Goal: Transaction & Acquisition: Purchase product/service

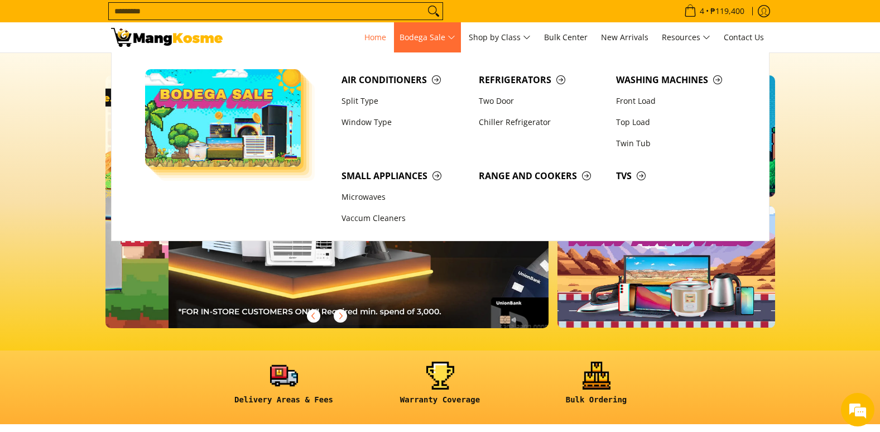
scroll to position [0, 444]
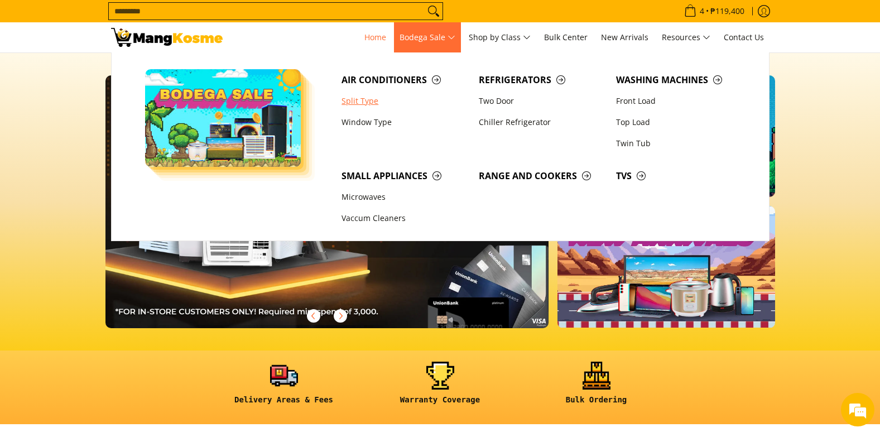
click at [369, 100] on link "Split Type" at bounding box center [404, 100] width 137 height 21
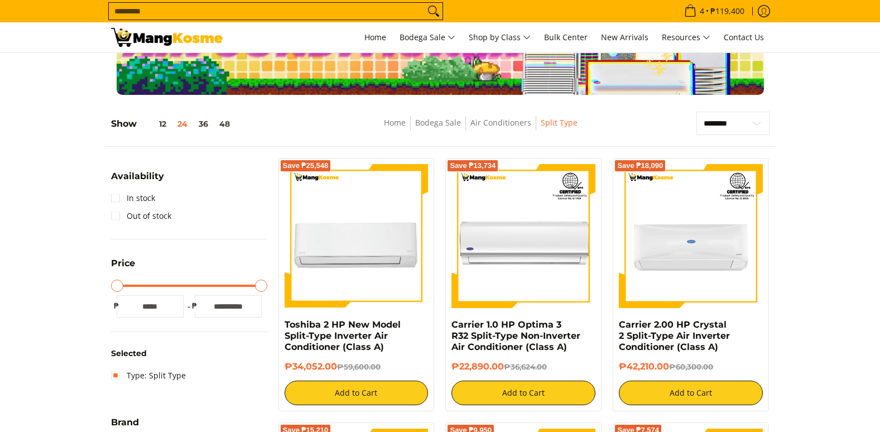
scroll to position [112, 0]
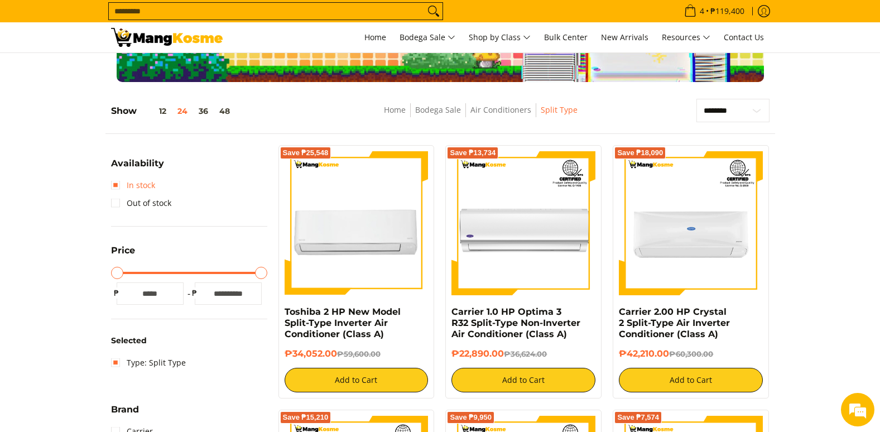
click at [137, 189] on link "In stock" at bounding box center [133, 185] width 44 height 18
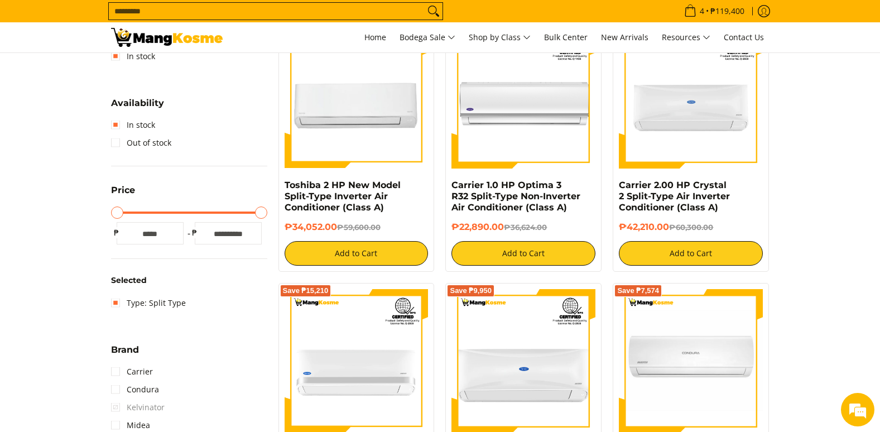
scroll to position [381, 0]
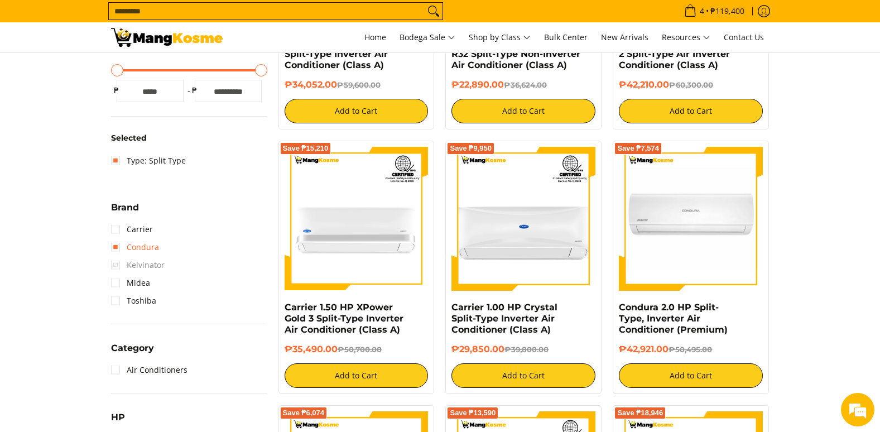
click at [150, 241] on link "Condura" at bounding box center [135, 247] width 48 height 18
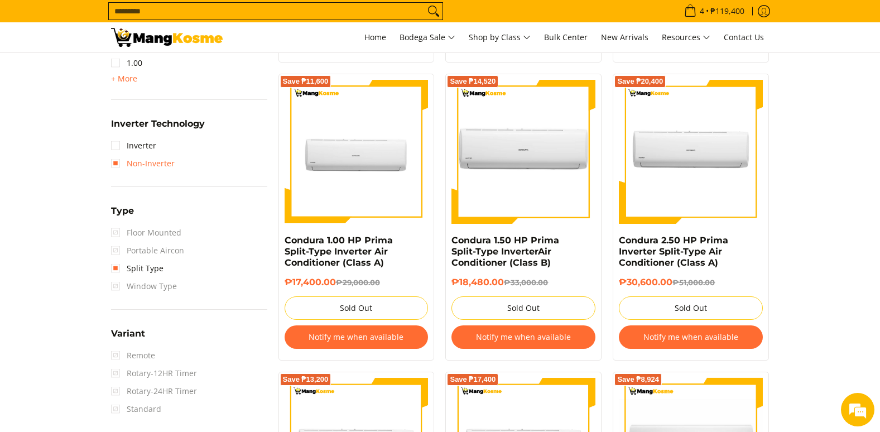
scroll to position [771, 0]
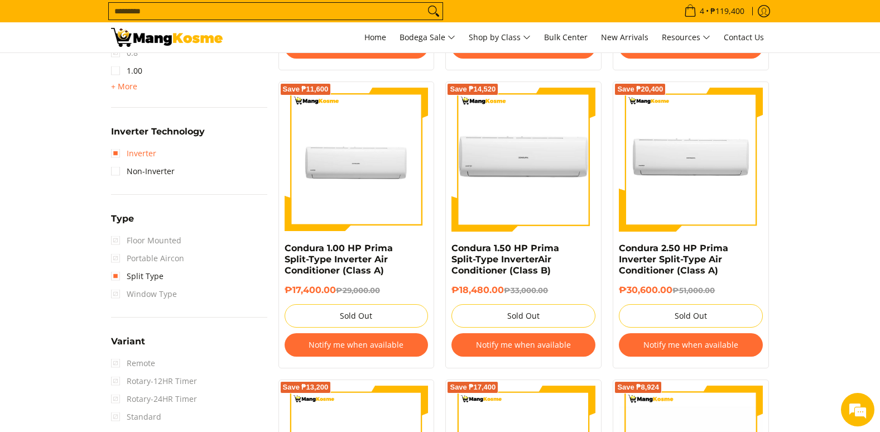
click at [139, 151] on link "Inverter" at bounding box center [133, 154] width 45 height 18
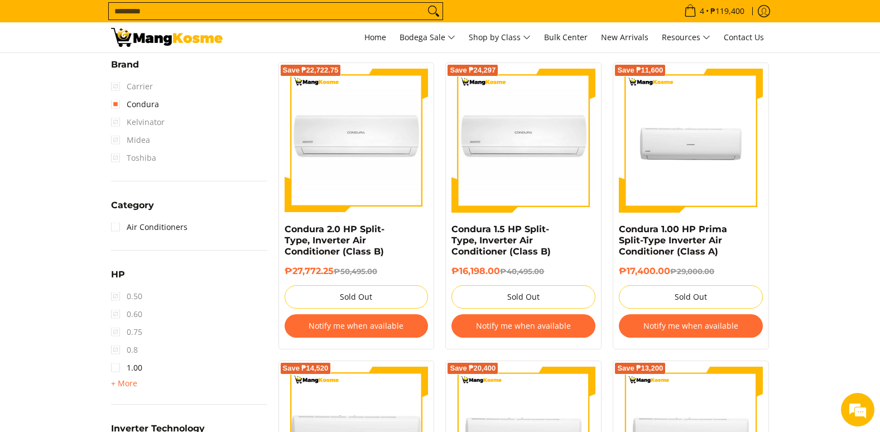
scroll to position [660, 0]
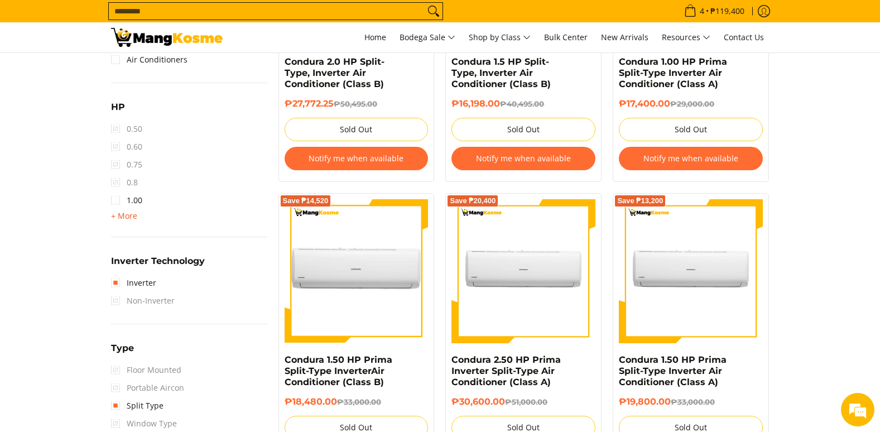
click at [127, 217] on span "+ More" at bounding box center [124, 216] width 26 height 9
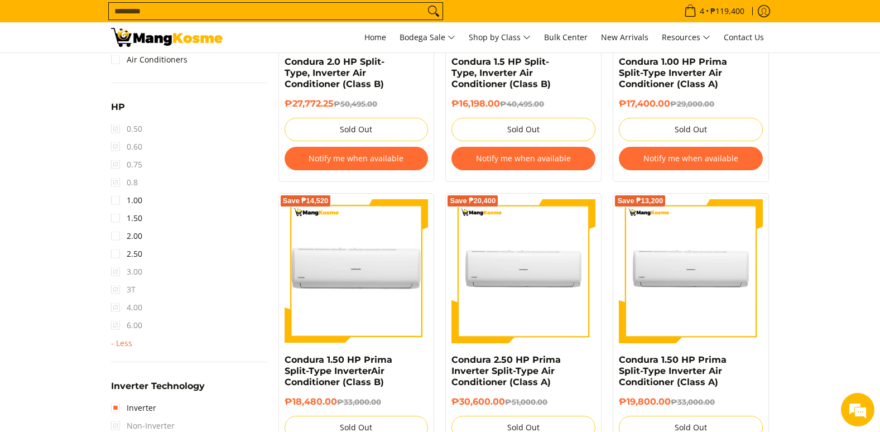
click at [118, 290] on span "3T" at bounding box center [123, 290] width 25 height 18
click at [116, 290] on span "3T" at bounding box center [123, 290] width 25 height 18
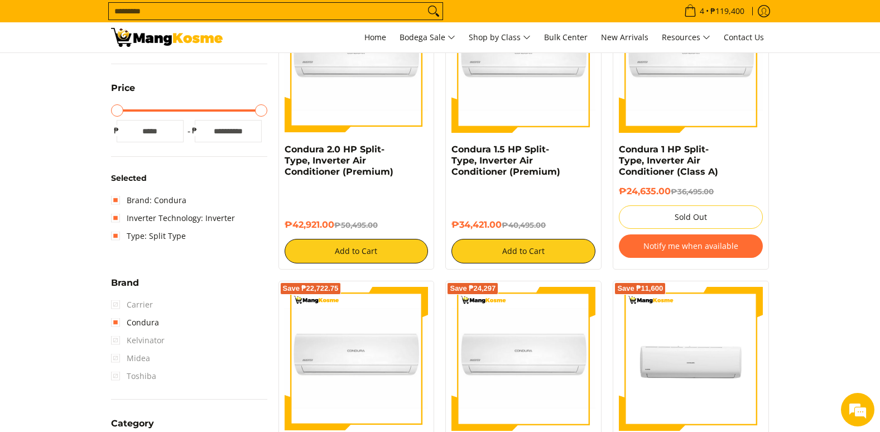
scroll to position [269, 0]
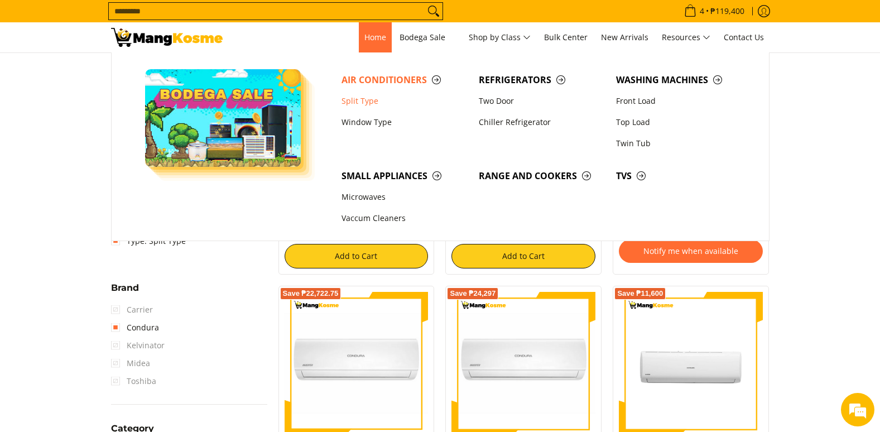
click at [377, 42] on link "Home" at bounding box center [375, 37] width 33 height 30
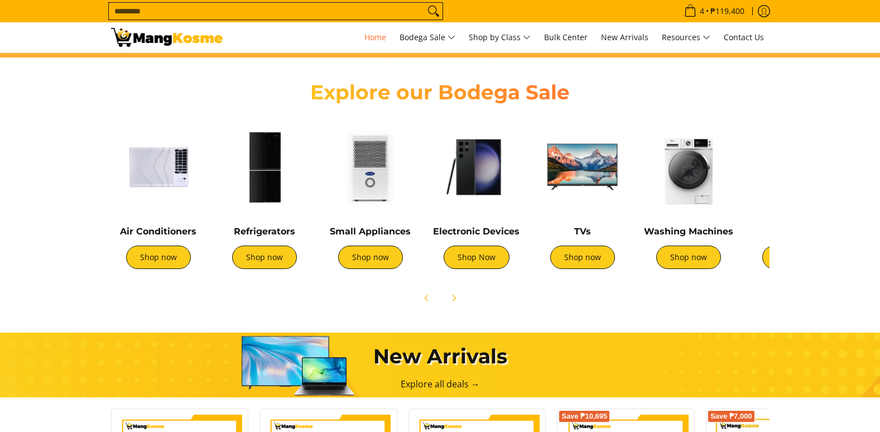
scroll to position [367, 0]
click at [155, 255] on link "Shop now" at bounding box center [158, 257] width 65 height 23
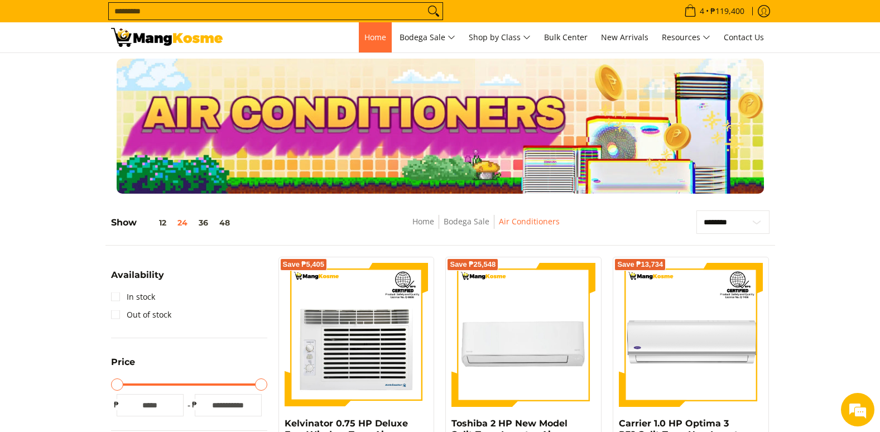
click at [367, 41] on span "Home" at bounding box center [376, 37] width 22 height 11
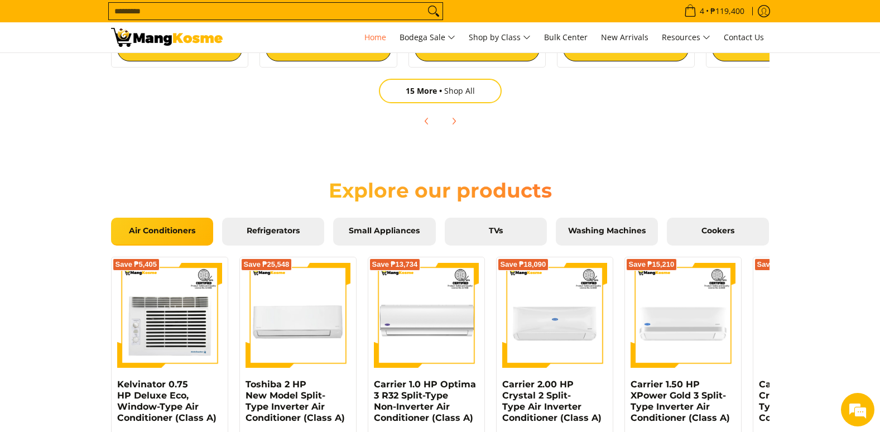
scroll to position [949, 0]
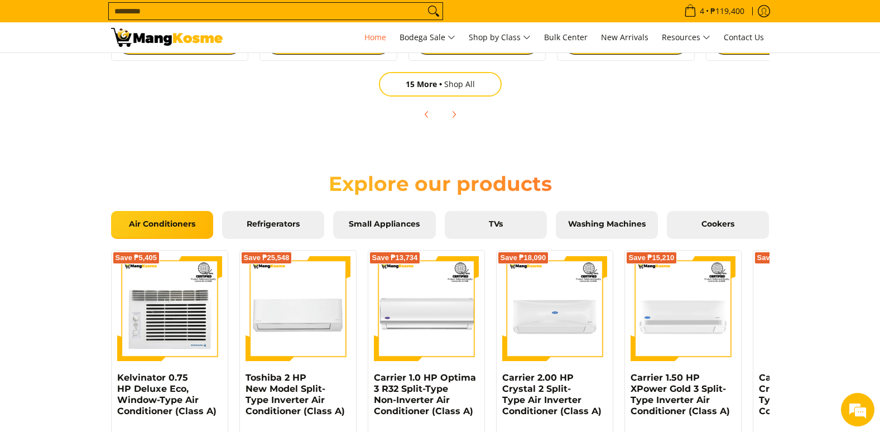
click at [170, 231] on link "Air Conditioners" at bounding box center [162, 225] width 102 height 28
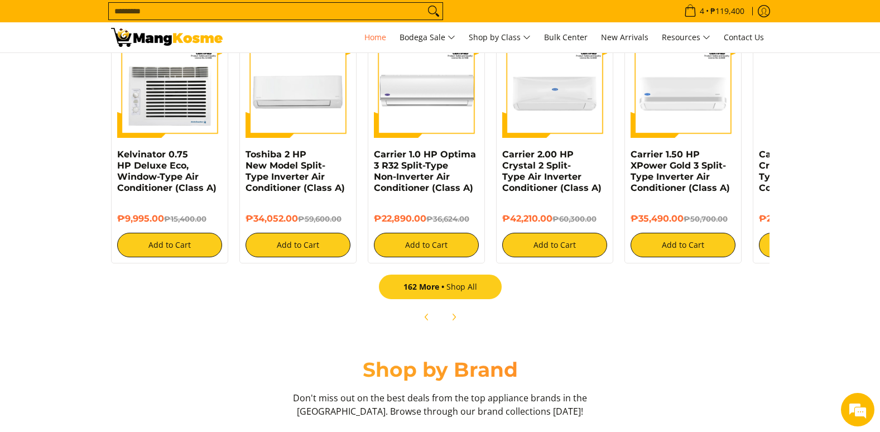
scroll to position [0, 888]
click at [443, 288] on span "162 More" at bounding box center [425, 286] width 43 height 11
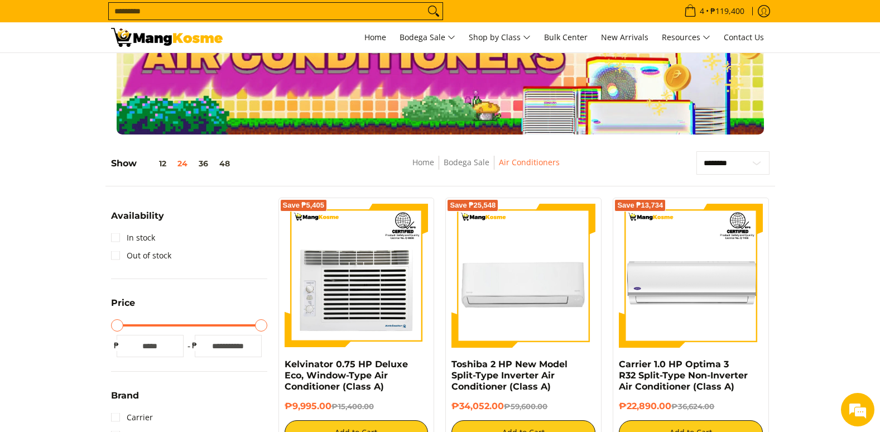
scroll to position [56, 0]
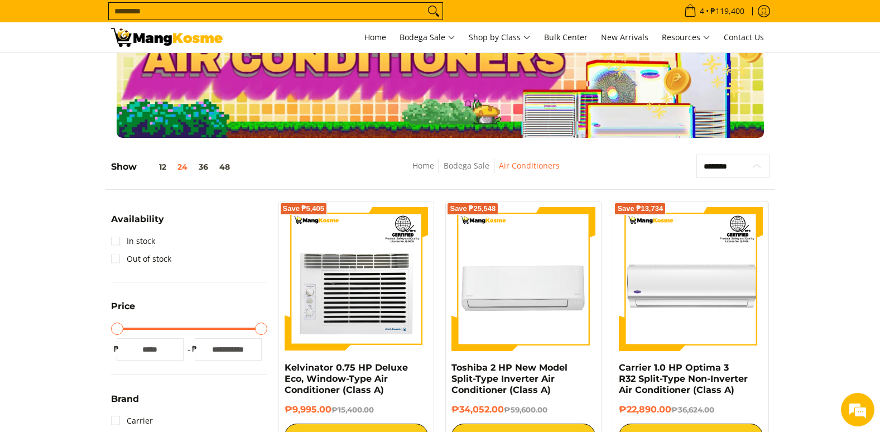
click at [730, 173] on select "**********" at bounding box center [733, 166] width 73 height 23
click at [626, 172] on nav "Home Bodega Sale Air Conditioners" at bounding box center [486, 171] width 304 height 25
click at [132, 242] on link "In stock" at bounding box center [133, 241] width 44 height 18
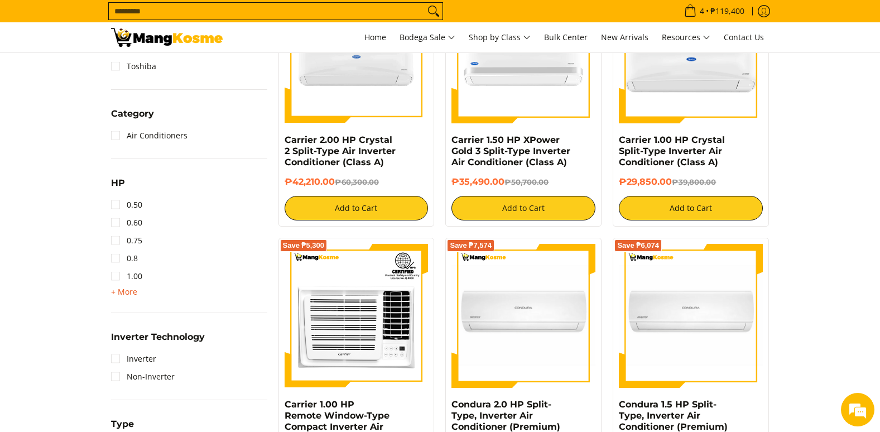
click at [131, 294] on span "+ More" at bounding box center [124, 291] width 26 height 9
drag, startPoint x: 115, startPoint y: 363, endPoint x: 122, endPoint y: 363, distance: 7.3
click at [115, 363] on link "3T" at bounding box center [123, 366] width 25 height 18
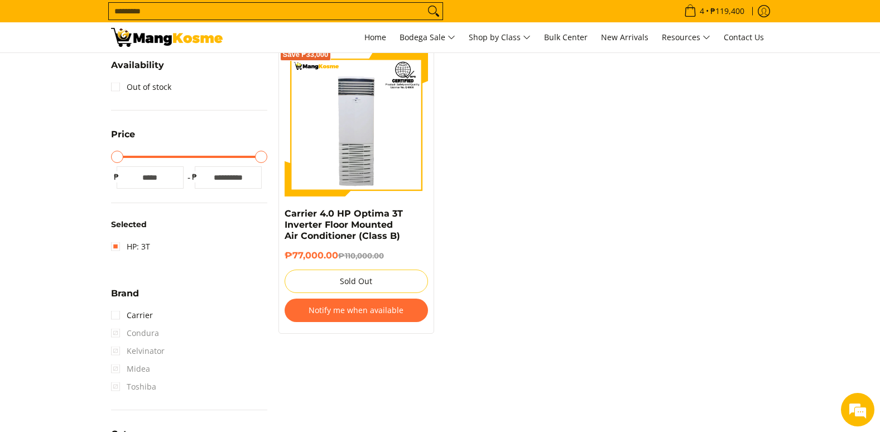
scroll to position [269, 0]
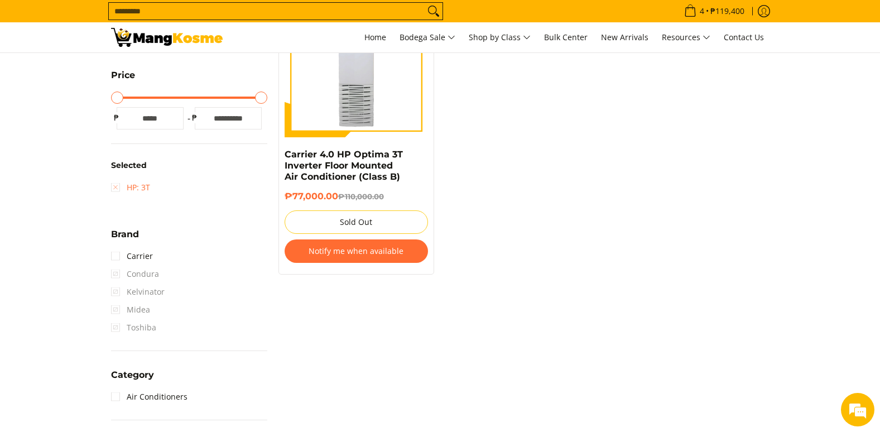
click at [138, 190] on link "HP: 3T" at bounding box center [130, 188] width 39 height 18
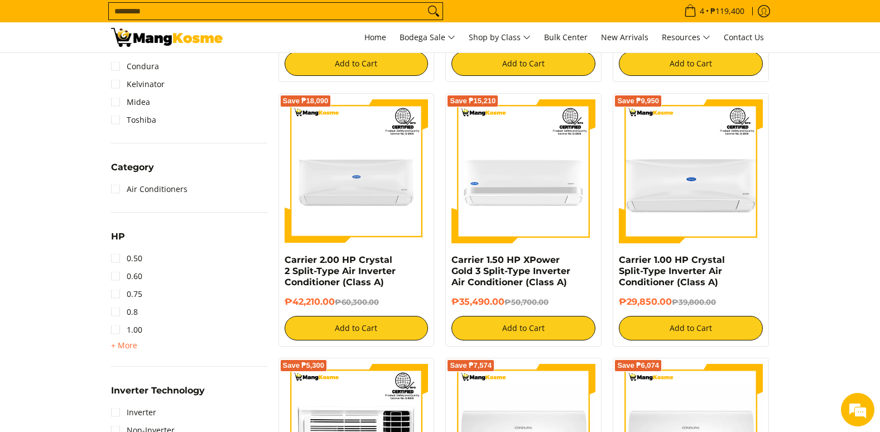
scroll to position [492, 0]
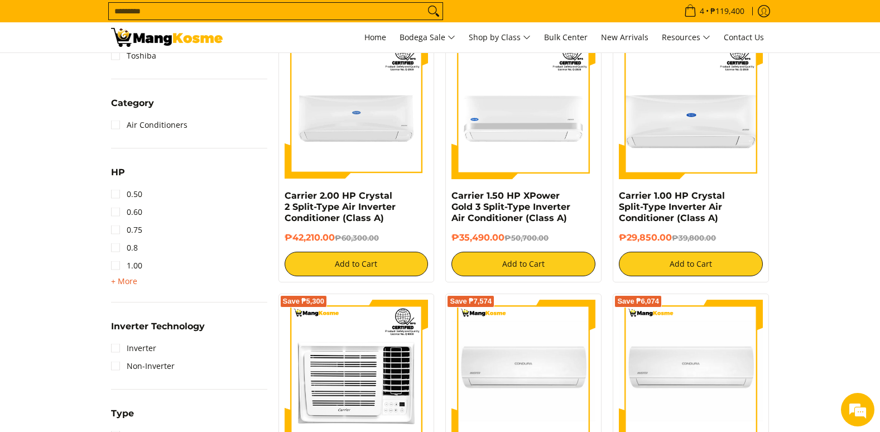
click at [122, 279] on span "+ More" at bounding box center [124, 281] width 26 height 9
click at [141, 338] on link "3.00" at bounding box center [126, 337] width 31 height 18
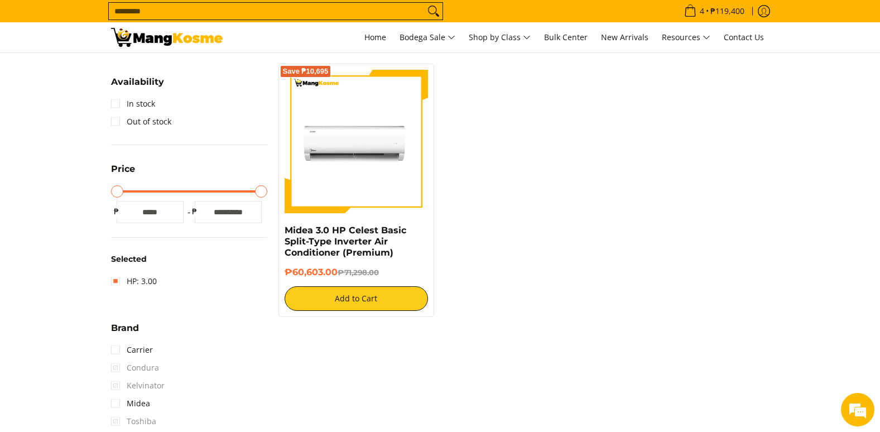
scroll to position [157, 0]
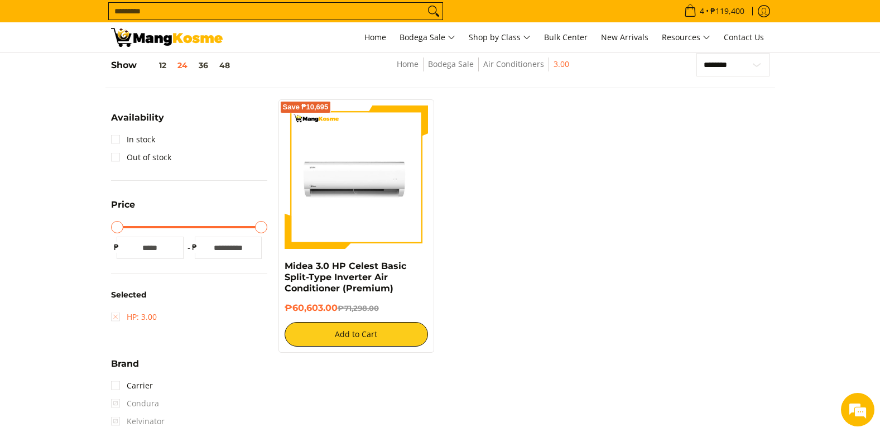
click at [138, 319] on link "HP: 3.00" at bounding box center [134, 317] width 46 height 18
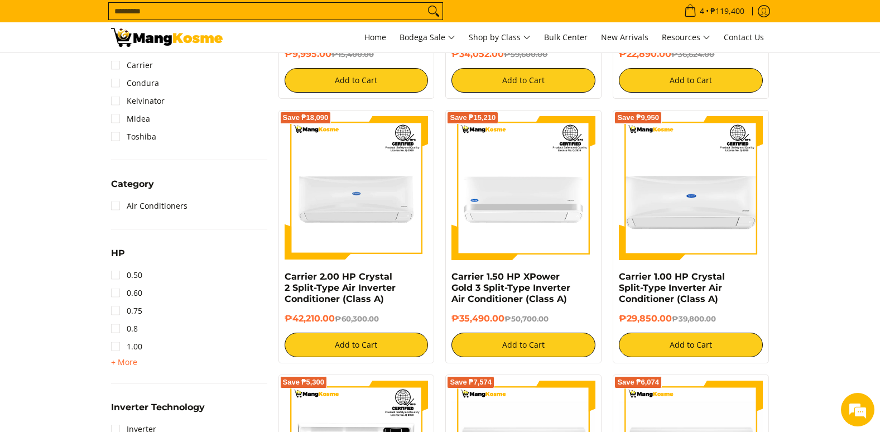
scroll to position [437, 0]
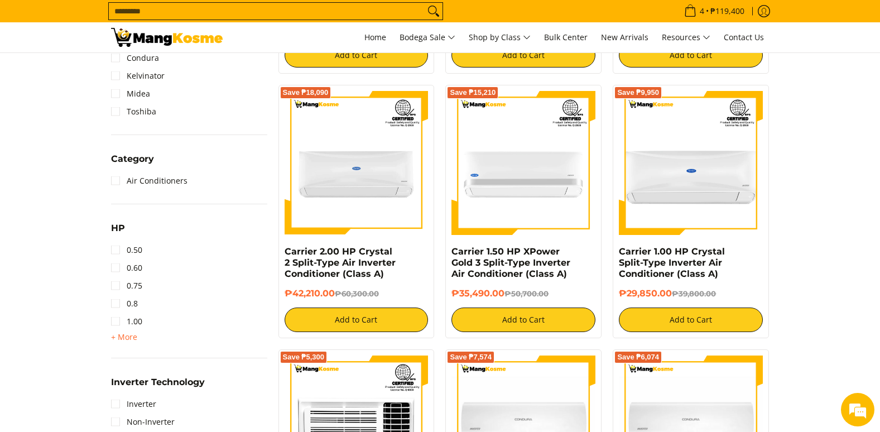
click at [137, 342] on div "1.50 2.00 2.50 3.00 3T 4.00 6.00" at bounding box center [189, 336] width 156 height 13
click at [132, 340] on span "+ More" at bounding box center [124, 337] width 26 height 9
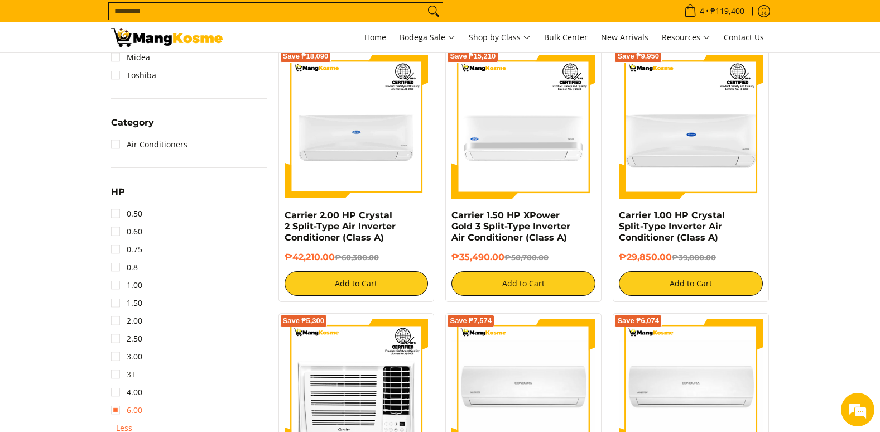
scroll to position [492, 0]
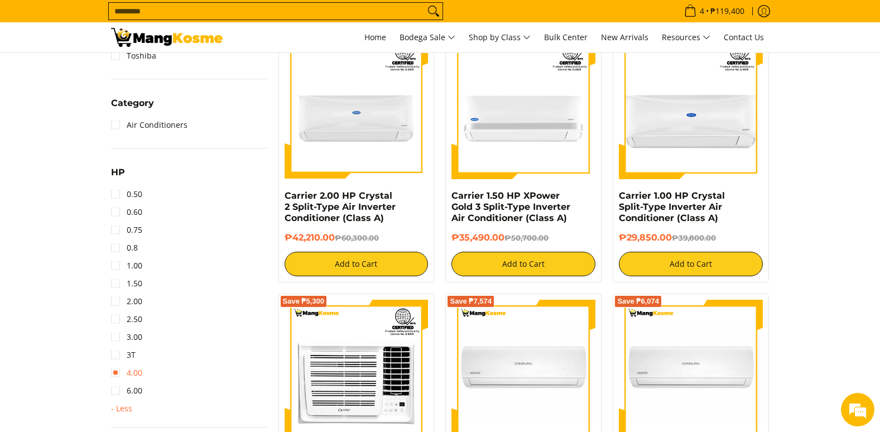
click at [136, 379] on link "4.00" at bounding box center [126, 373] width 31 height 18
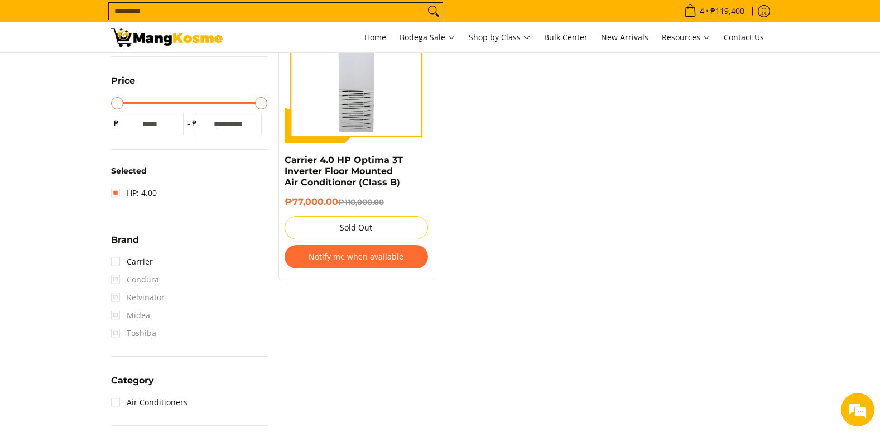
scroll to position [157, 0]
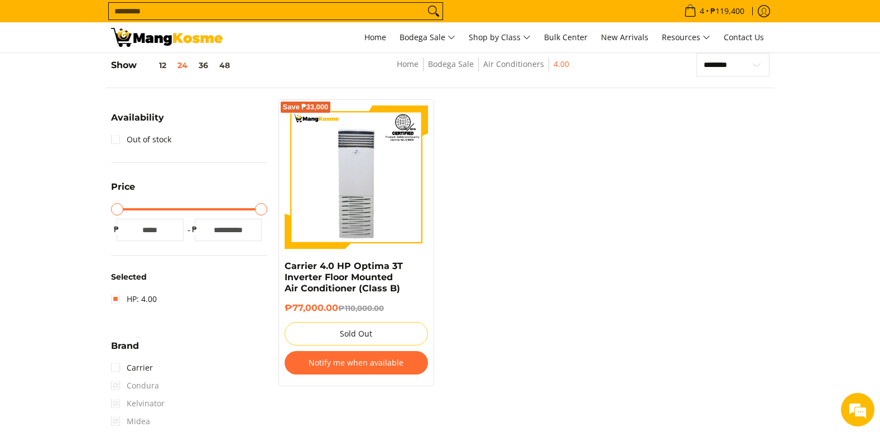
click at [160, 16] on input "Search..." at bounding box center [267, 11] width 316 height 17
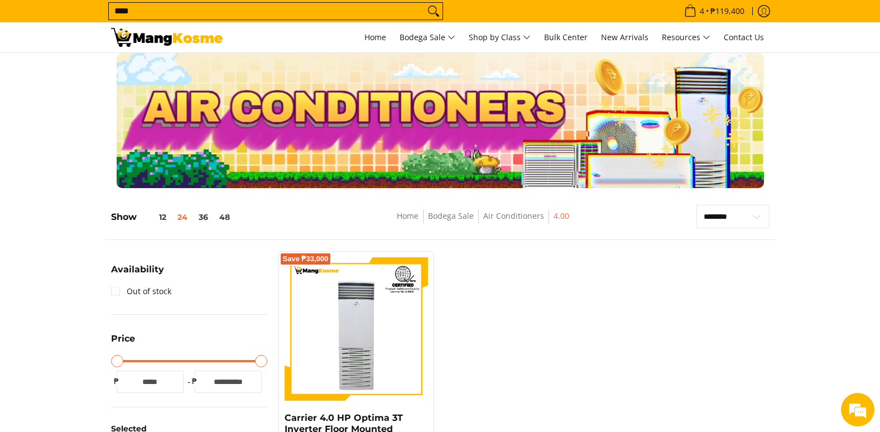
scroll to position [0, 0]
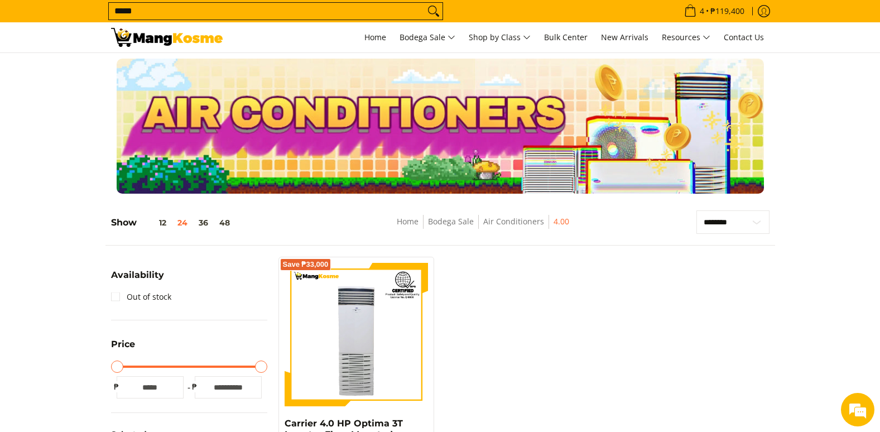
type input "*****"
click at [425, 3] on button "Search" at bounding box center [434, 11] width 18 height 17
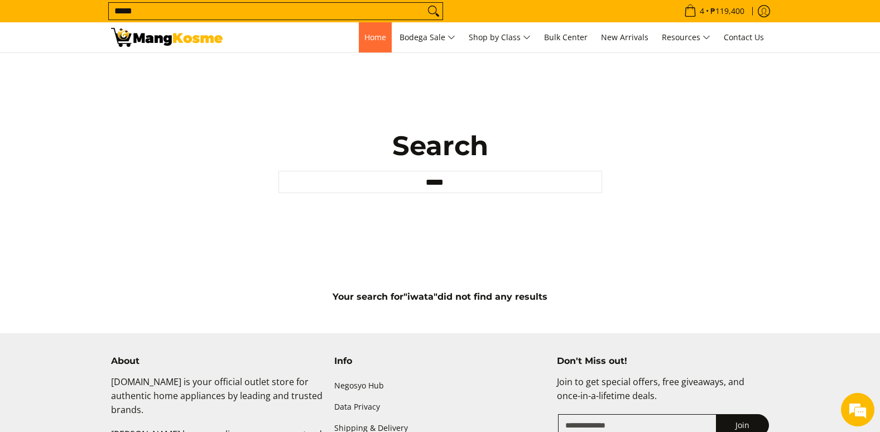
click at [361, 30] on link "Home" at bounding box center [375, 37] width 33 height 30
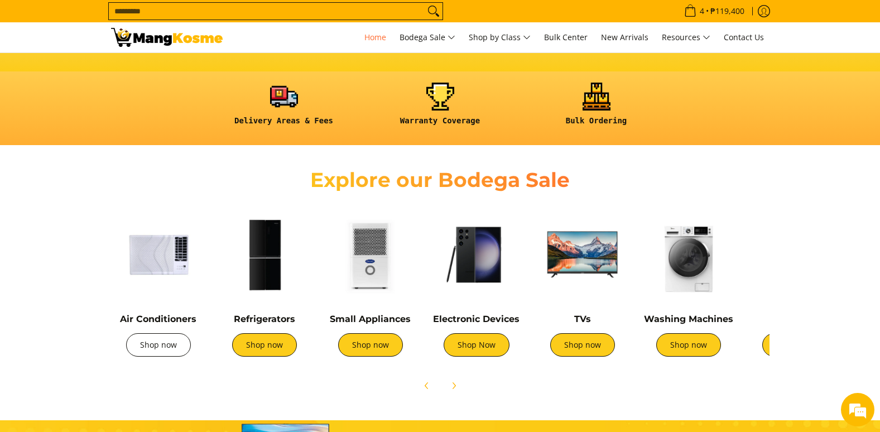
click at [161, 337] on link "Shop now" at bounding box center [158, 344] width 65 height 23
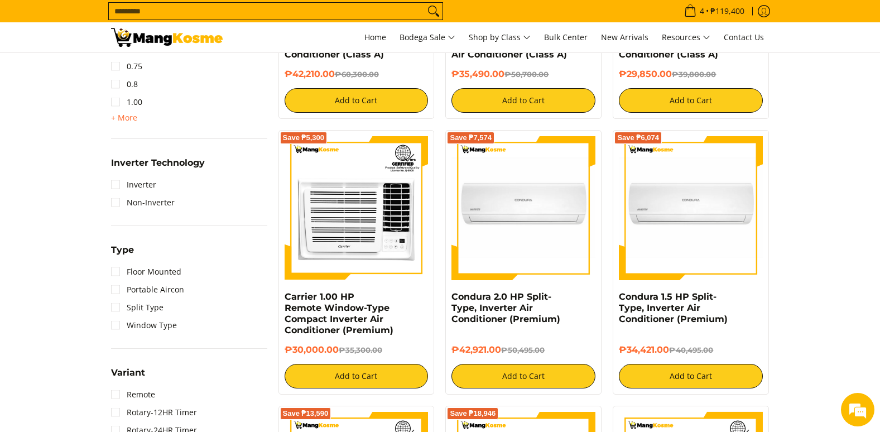
scroll to position [558, 0]
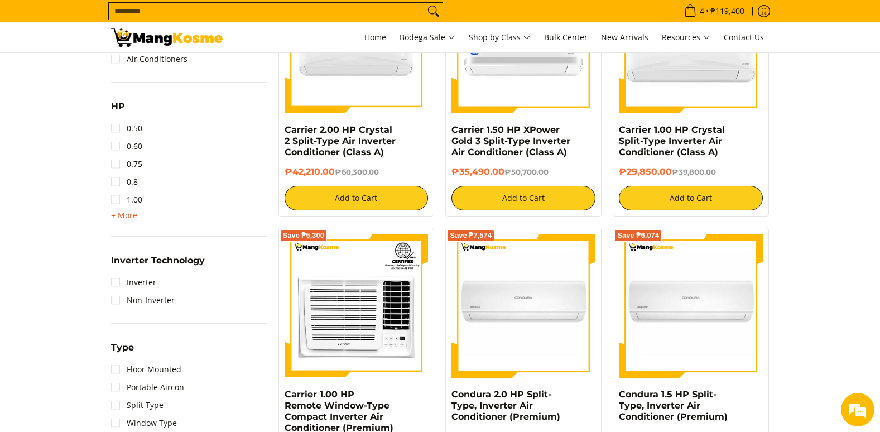
click at [135, 218] on span "+ More" at bounding box center [124, 215] width 26 height 9
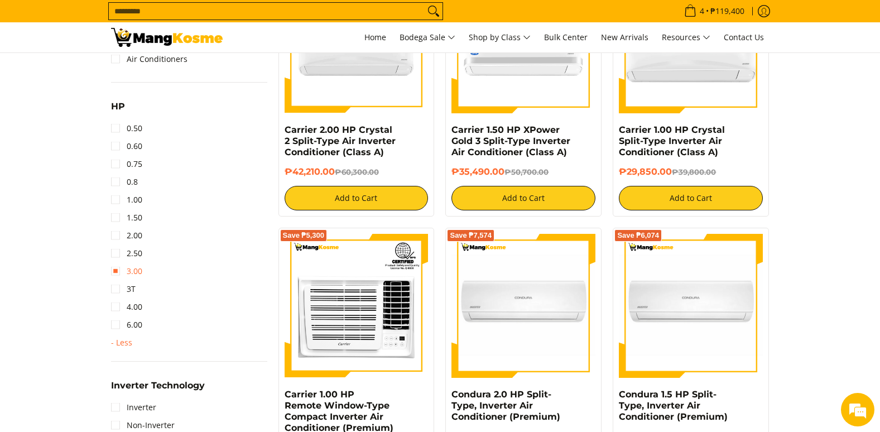
click at [133, 277] on link "3.00" at bounding box center [126, 271] width 31 height 18
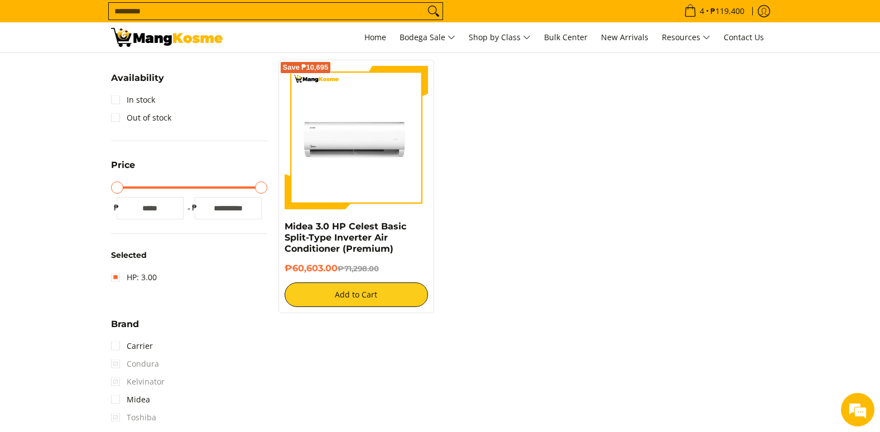
scroll to position [157, 0]
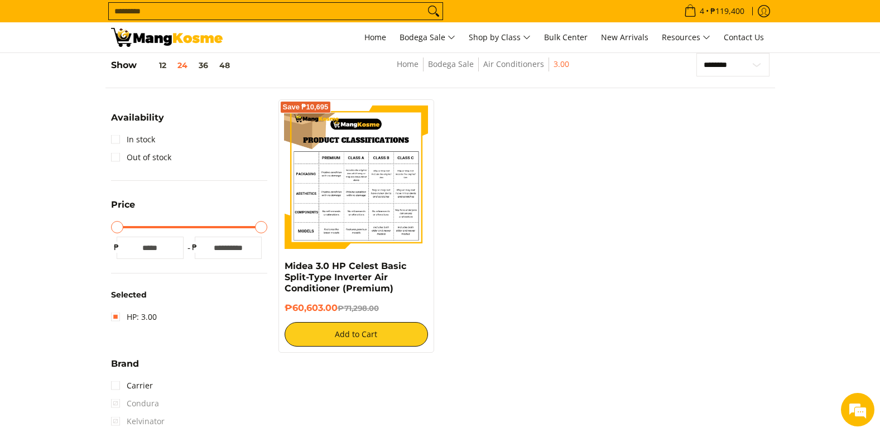
click at [360, 178] on img at bounding box center [357, 178] width 144 height 144
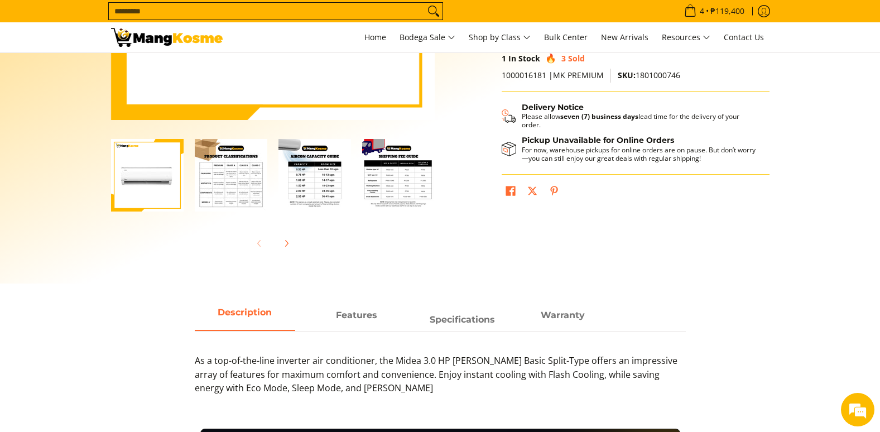
scroll to position [112, 0]
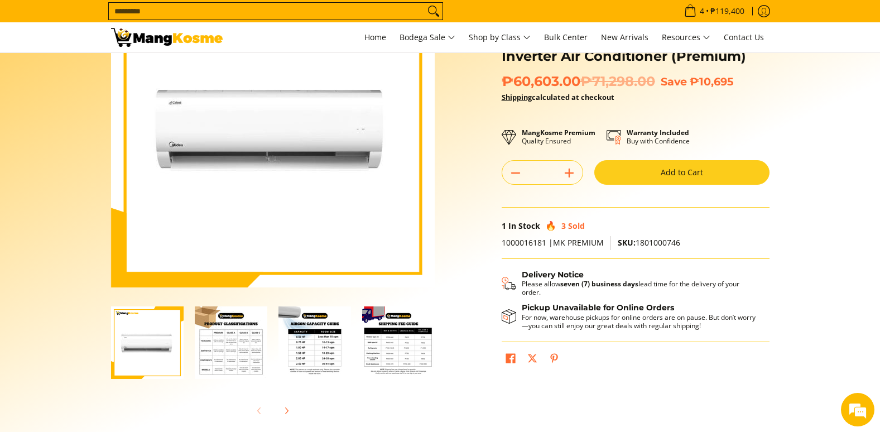
click at [315, 348] on img "Midea 3.0 HP Celest Basic Split-Type Inverter Air Conditioner (Premium)-3" at bounding box center [315, 342] width 73 height 73
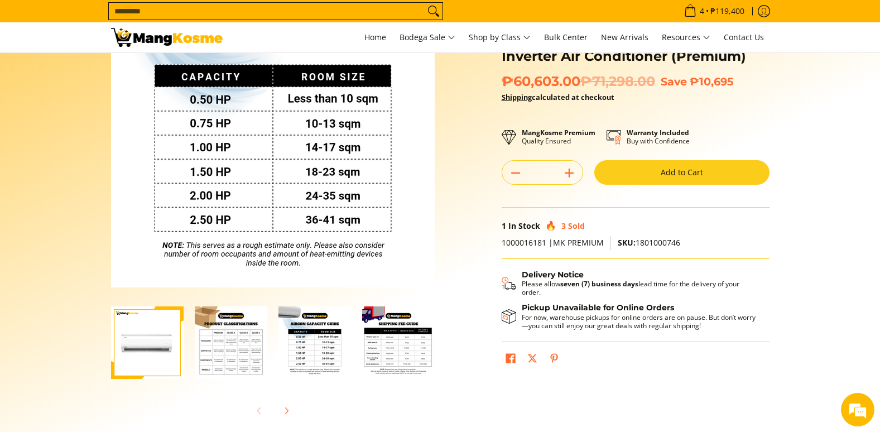
scroll to position [0, 0]
click at [388, 347] on img "Midea 3.0 HP Celest Basic Split-Type Inverter Air Conditioner (Premium)-4" at bounding box center [398, 342] width 73 height 73
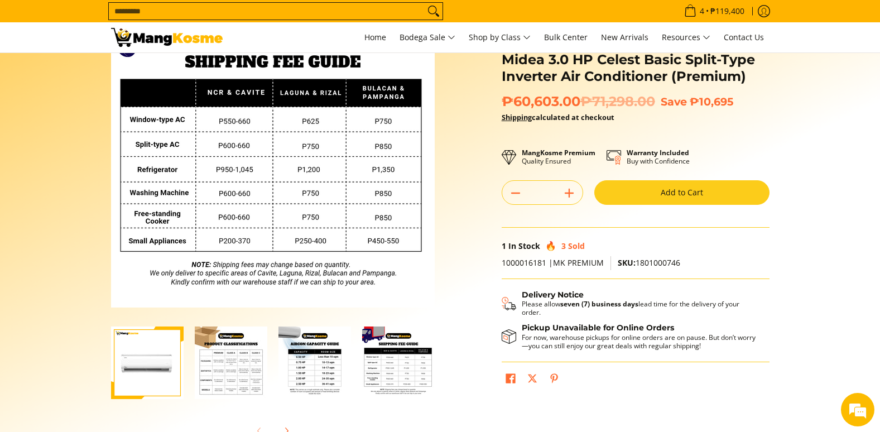
scroll to position [112, 0]
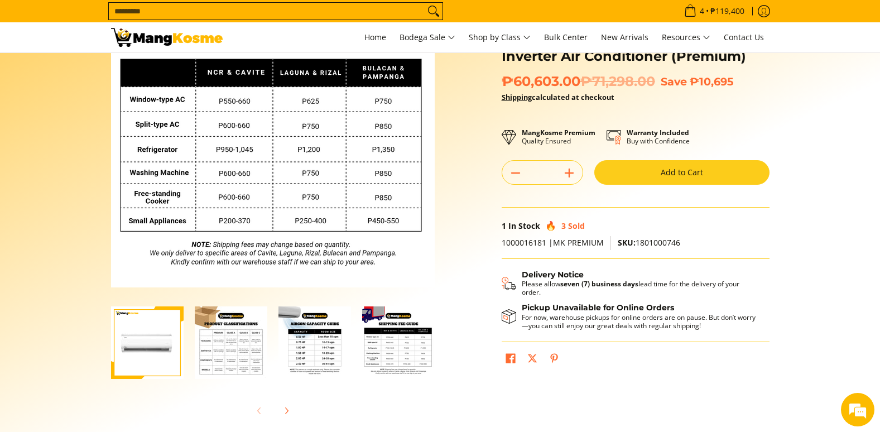
click at [322, 348] on img "Midea 3.0 HP Celest Basic Split-Type Inverter Air Conditioner (Premium)-3" at bounding box center [315, 342] width 73 height 73
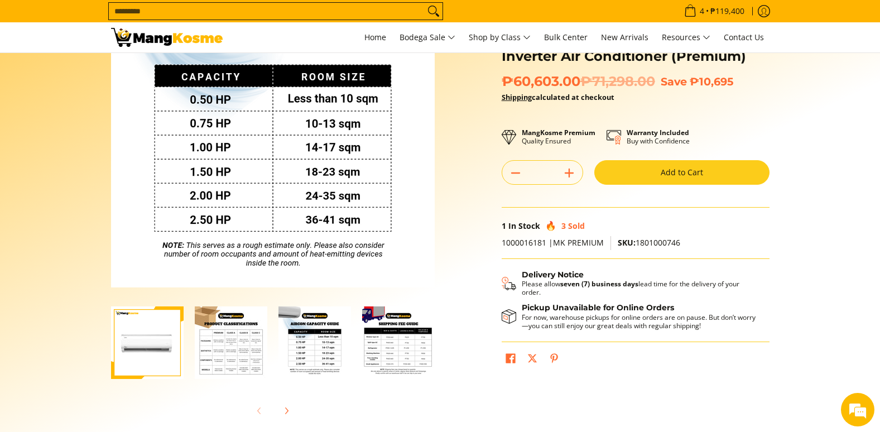
click at [397, 349] on img "Midea 3.0 HP Celest Basic Split-Type Inverter Air Conditioner (Premium)-4" at bounding box center [398, 342] width 73 height 73
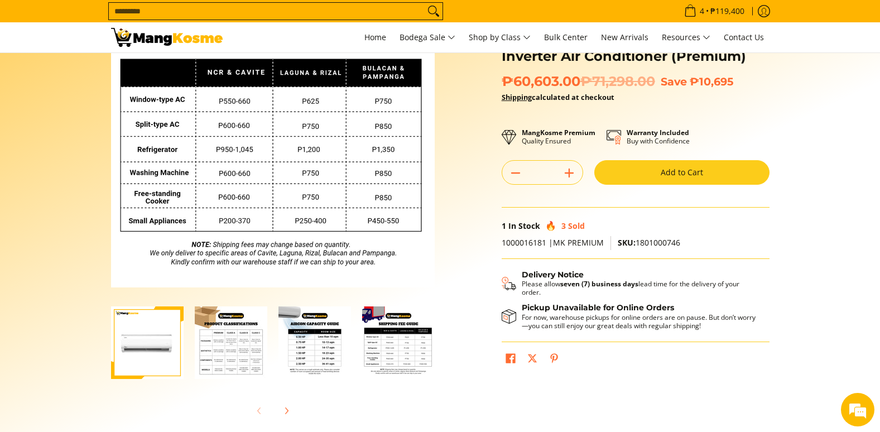
click at [239, 353] on img "Midea 3.0 HP Celest Basic Split-Type Inverter Air Conditioner (Premium)-2" at bounding box center [231, 342] width 73 height 73
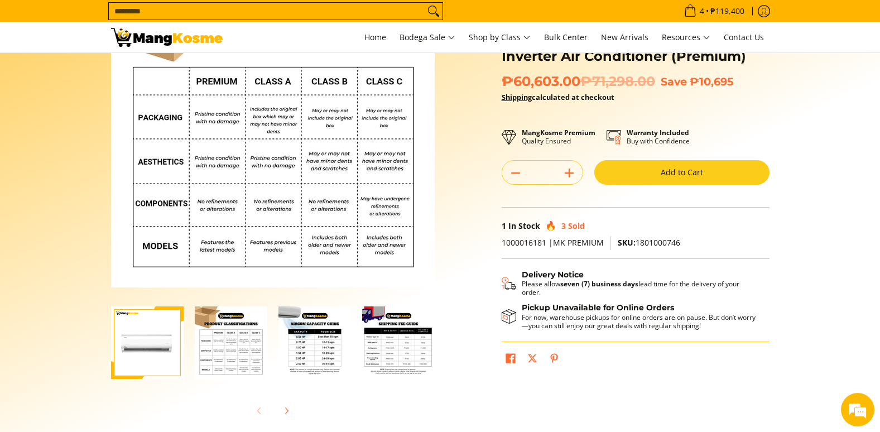
click at [314, 347] on img "Midea 3.0 HP Celest Basic Split-Type Inverter Air Conditioner (Premium)-3" at bounding box center [315, 342] width 73 height 73
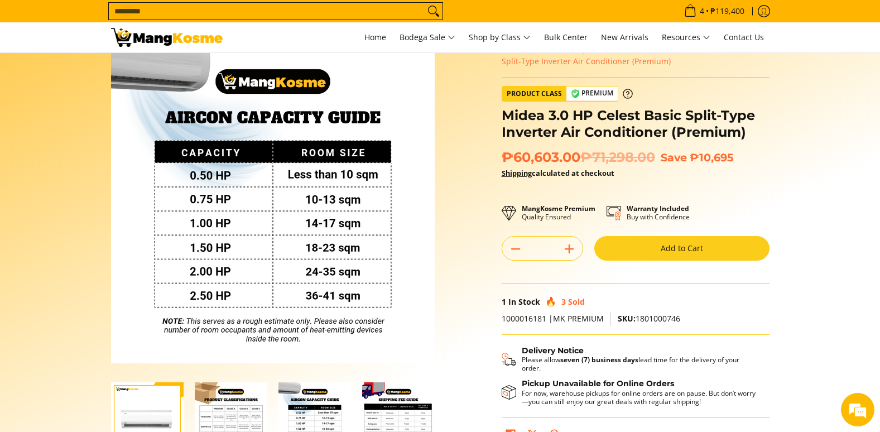
scroll to position [56, 0]
